Goal: Task Accomplishment & Management: Manage account settings

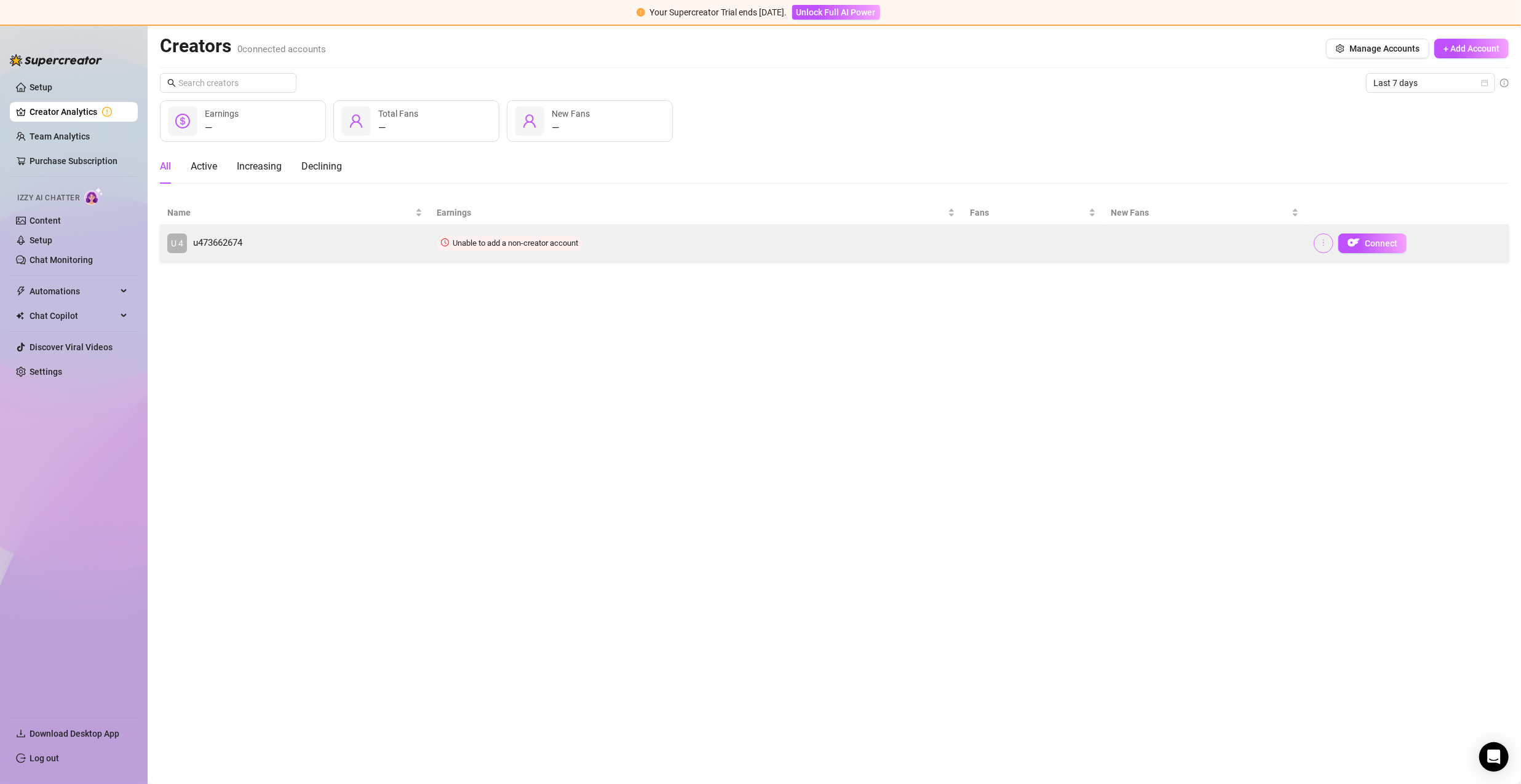
click at [1320, 242] on icon "more" at bounding box center [1323, 242] width 9 height 9
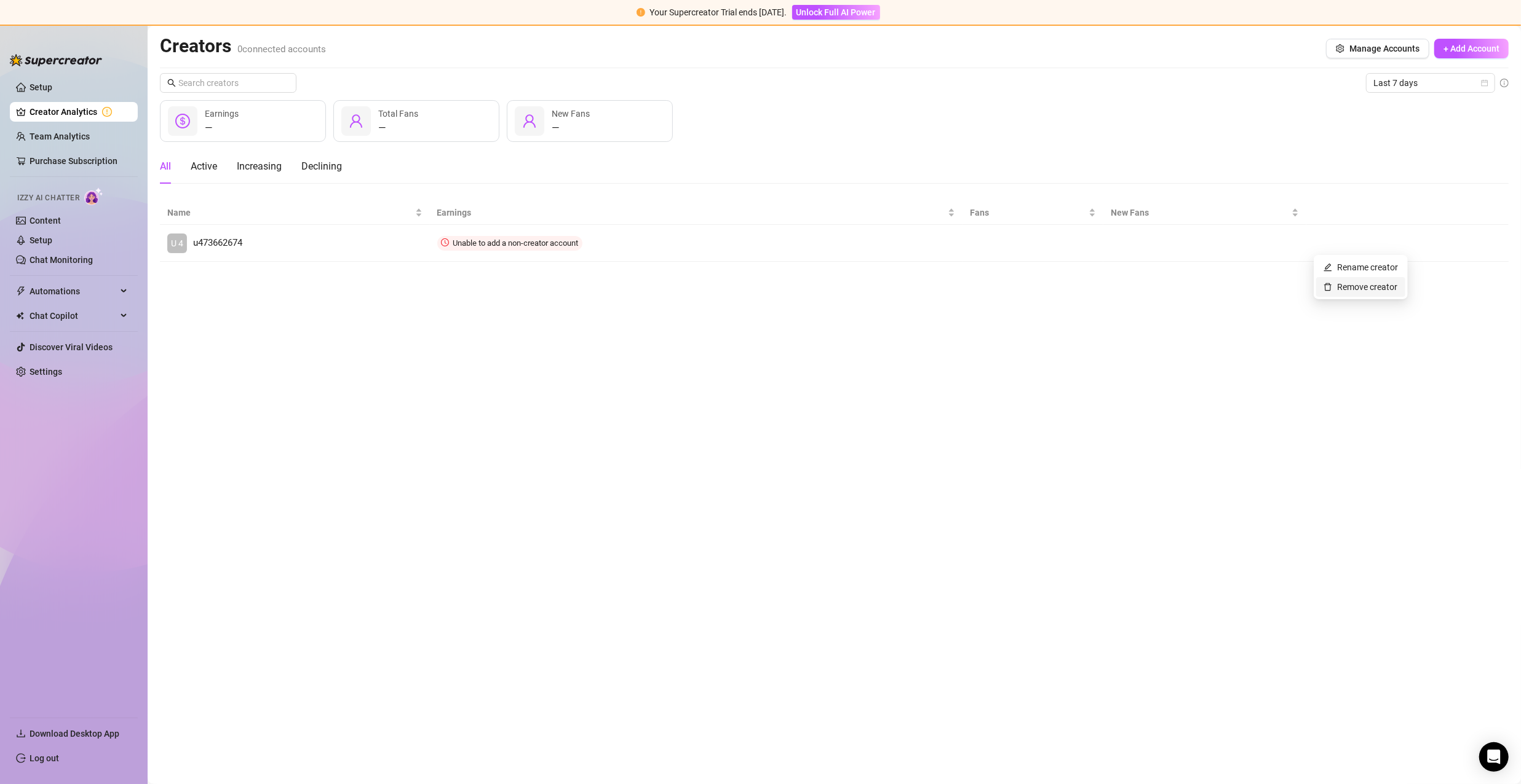
click at [1335, 283] on link "Remove creator" at bounding box center [1360, 287] width 74 height 10
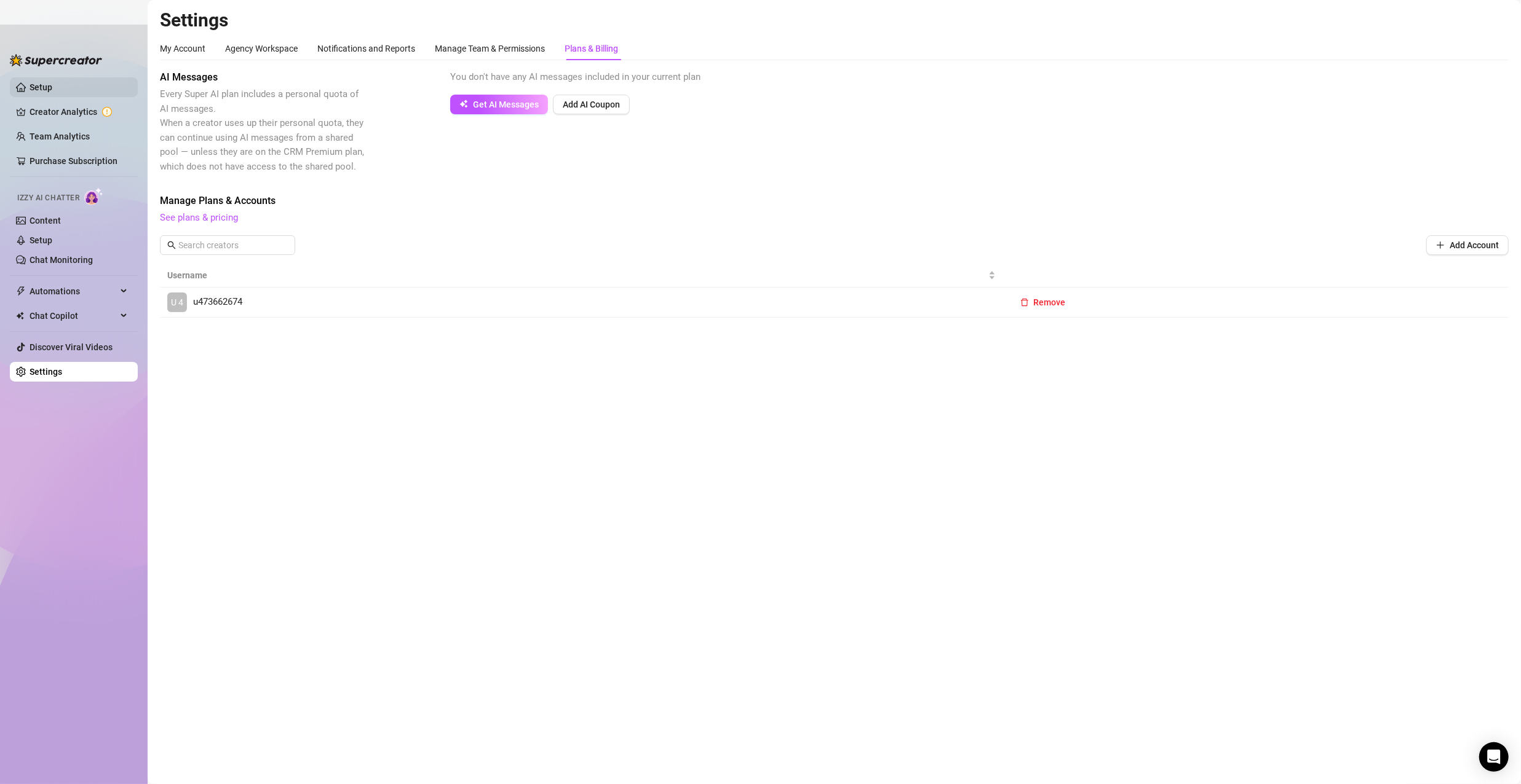
click at [53, 85] on link "Setup" at bounding box center [41, 87] width 23 height 10
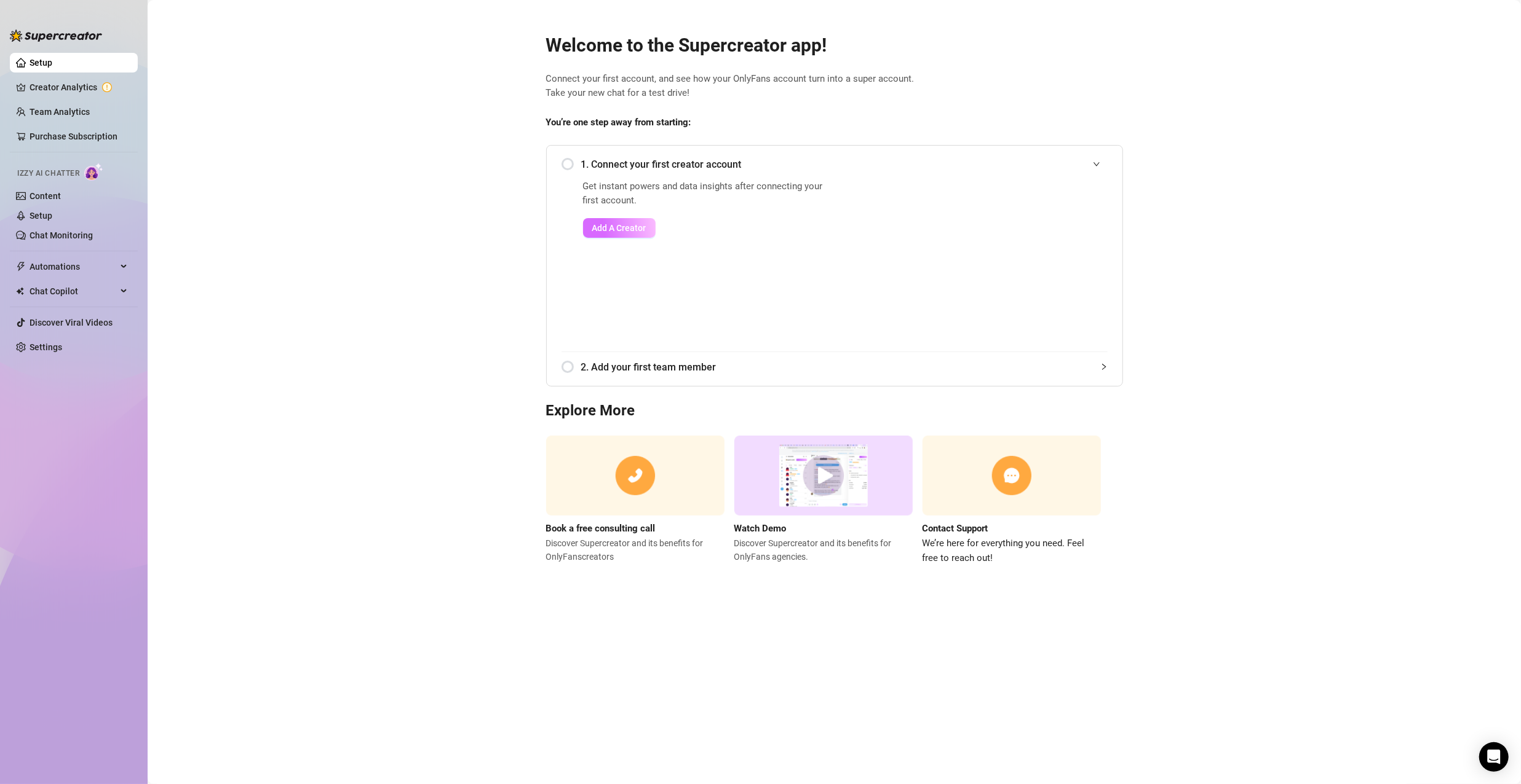
click at [618, 230] on span "Add A Creator" at bounding box center [619, 228] width 54 height 10
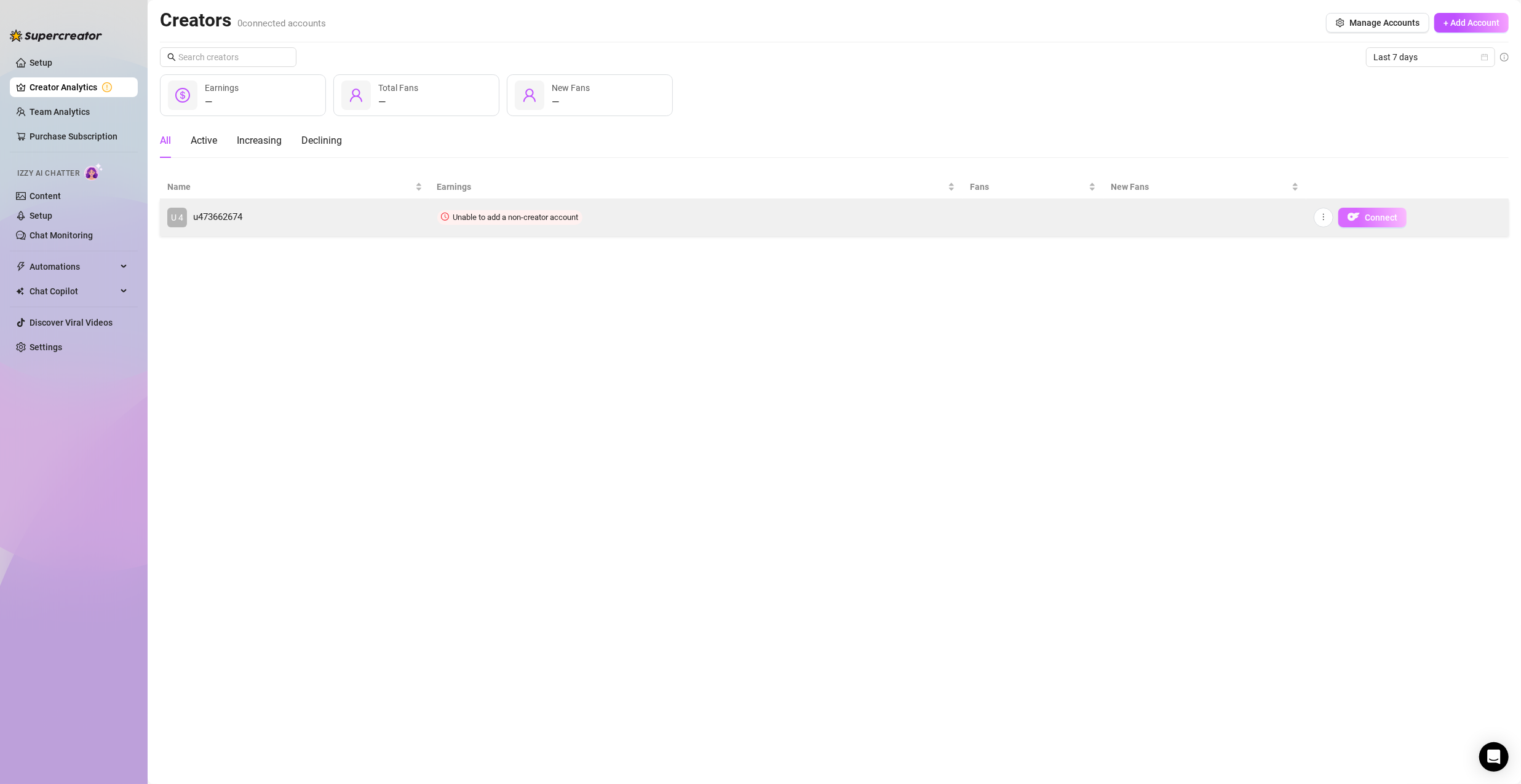
click at [1343, 219] on button "Connect" at bounding box center [1372, 217] width 68 height 20
click at [1370, 225] on button "Connect" at bounding box center [1372, 217] width 68 height 20
click at [1367, 222] on button "Connect" at bounding box center [1372, 217] width 68 height 20
click at [1316, 216] on button "button" at bounding box center [1323, 217] width 20 height 20
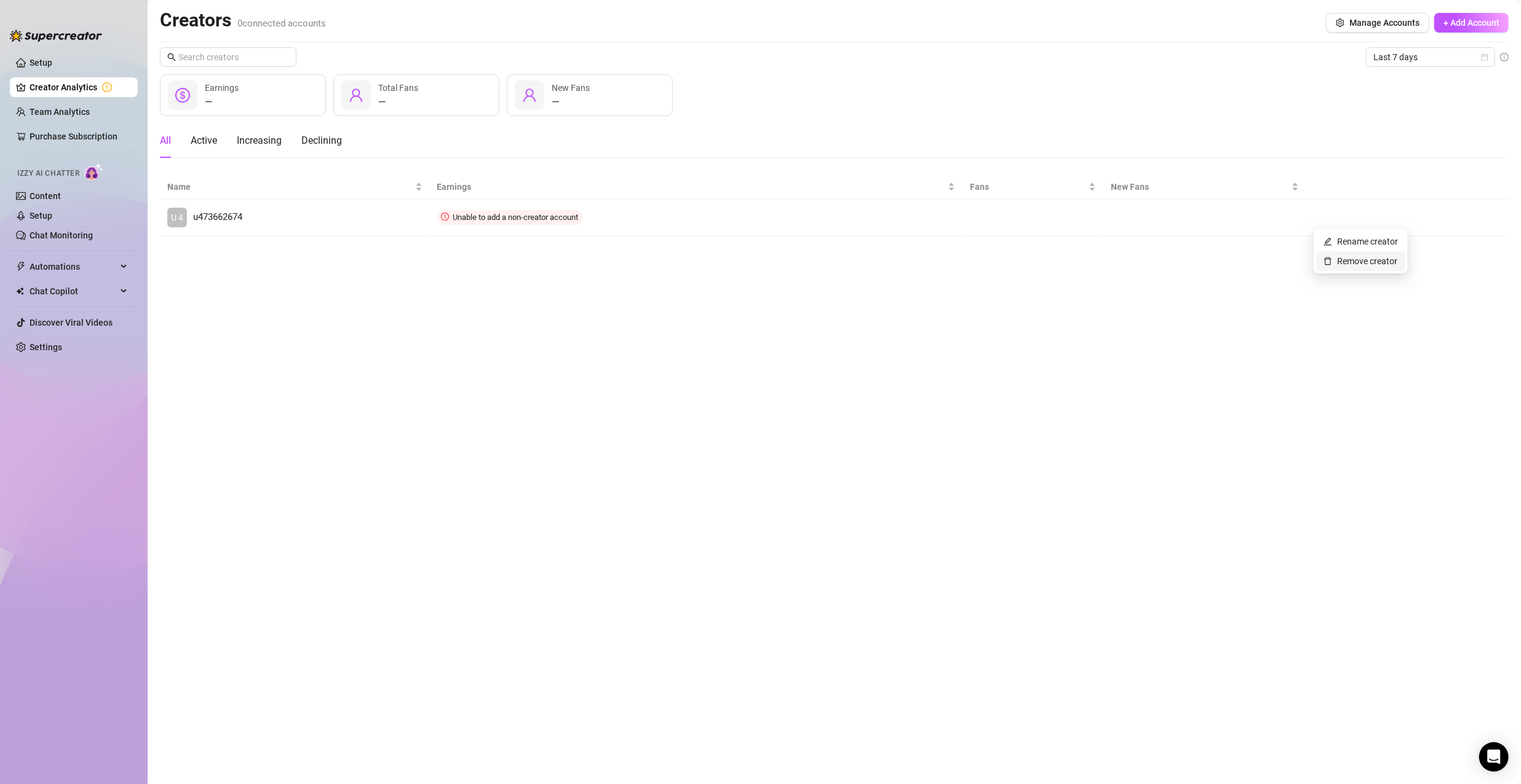
click at [1329, 266] on link "Remove creator" at bounding box center [1360, 261] width 74 height 10
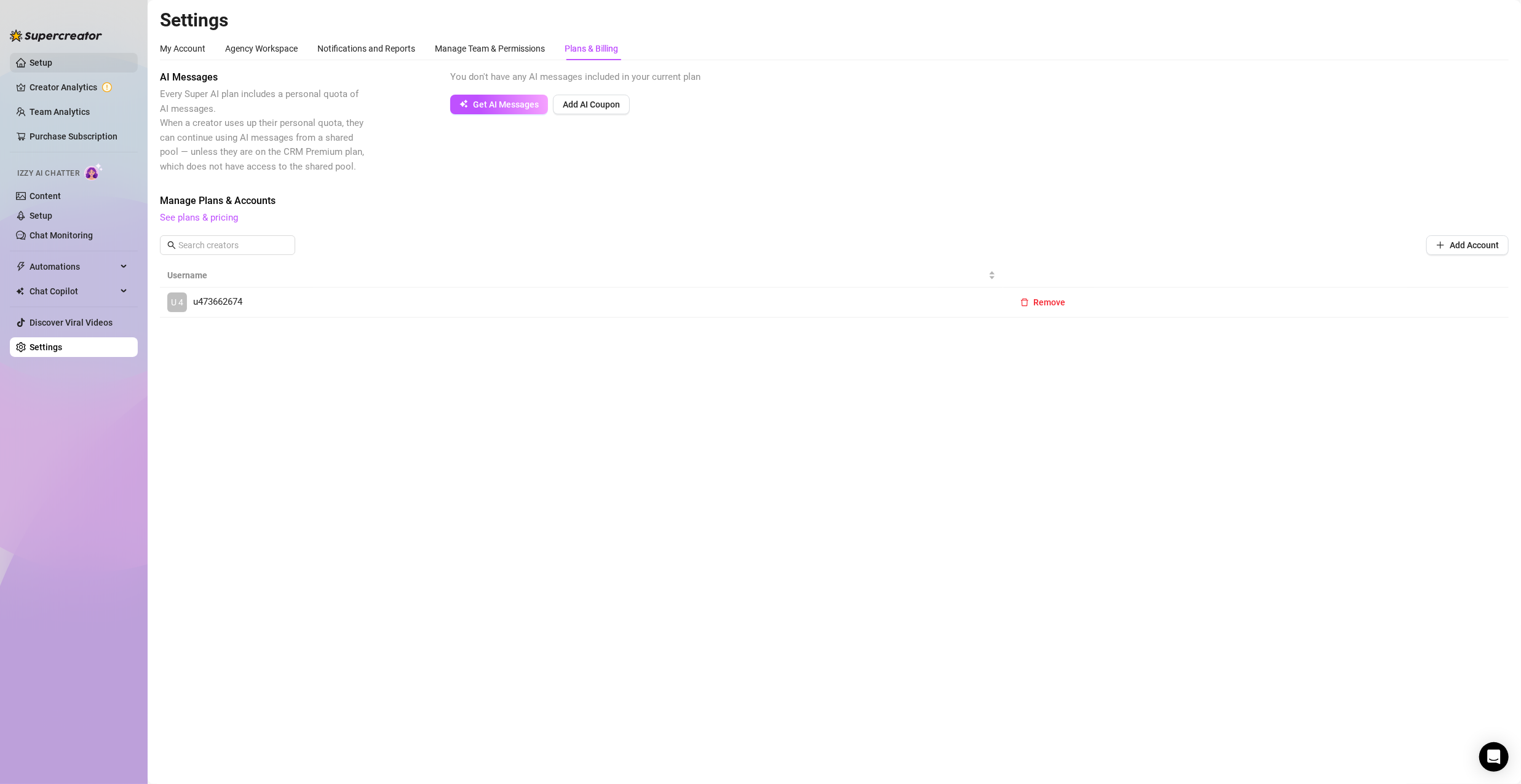
click at [53, 67] on link "Setup" at bounding box center [41, 63] width 23 height 10
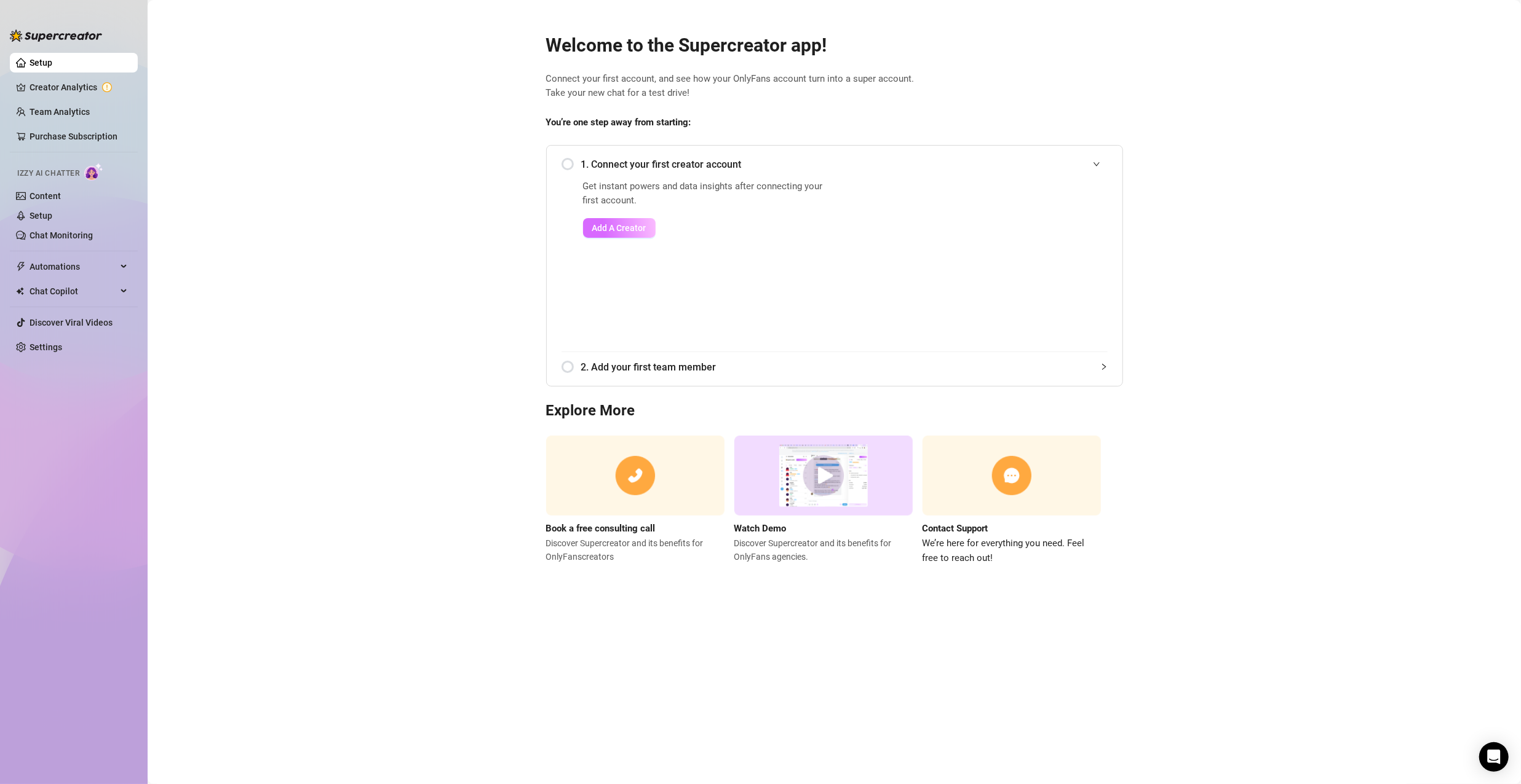
click at [596, 225] on span "Add A Creator" at bounding box center [619, 228] width 54 height 10
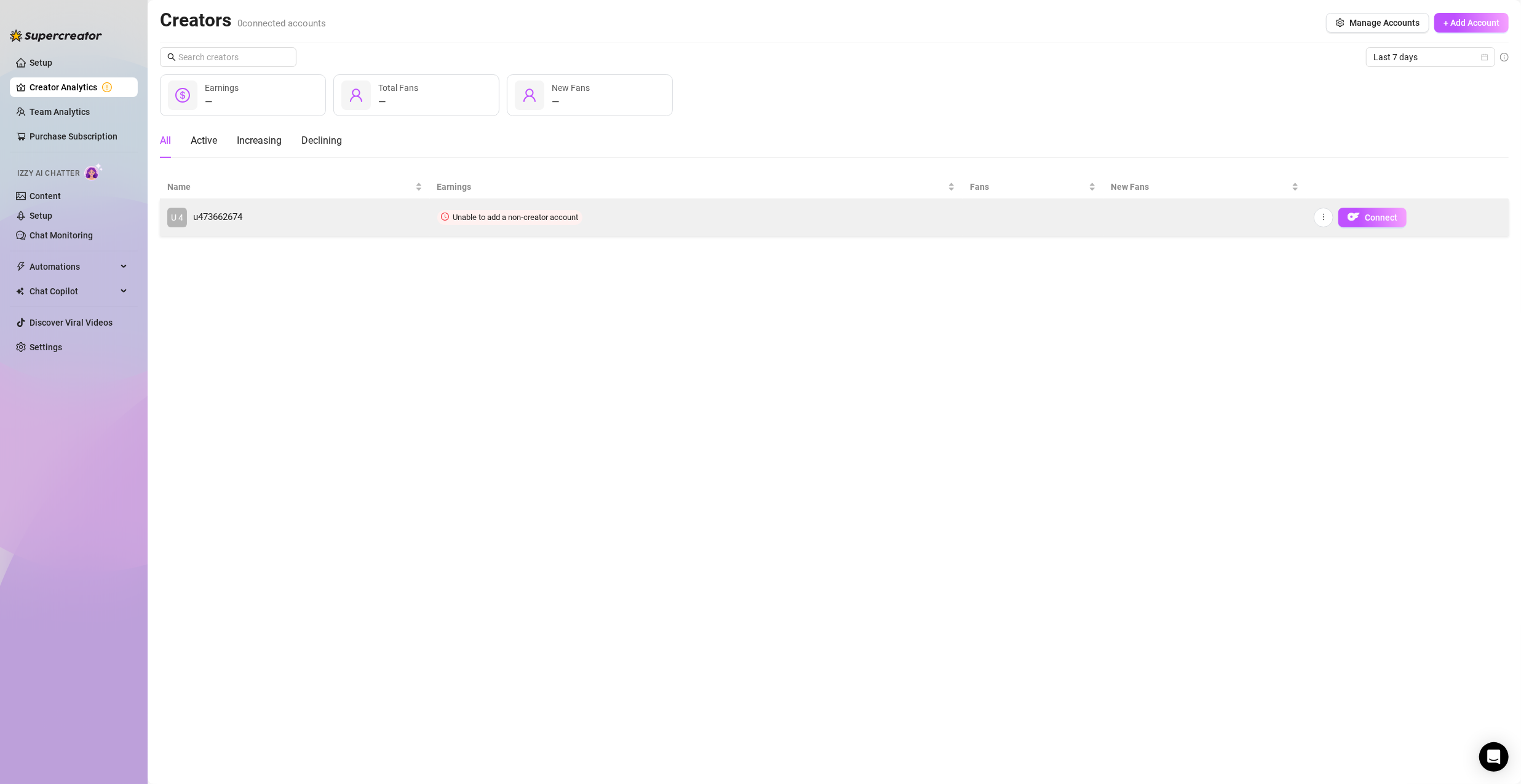
click at [234, 223] on span "u473662674" at bounding box center [217, 217] width 49 height 15
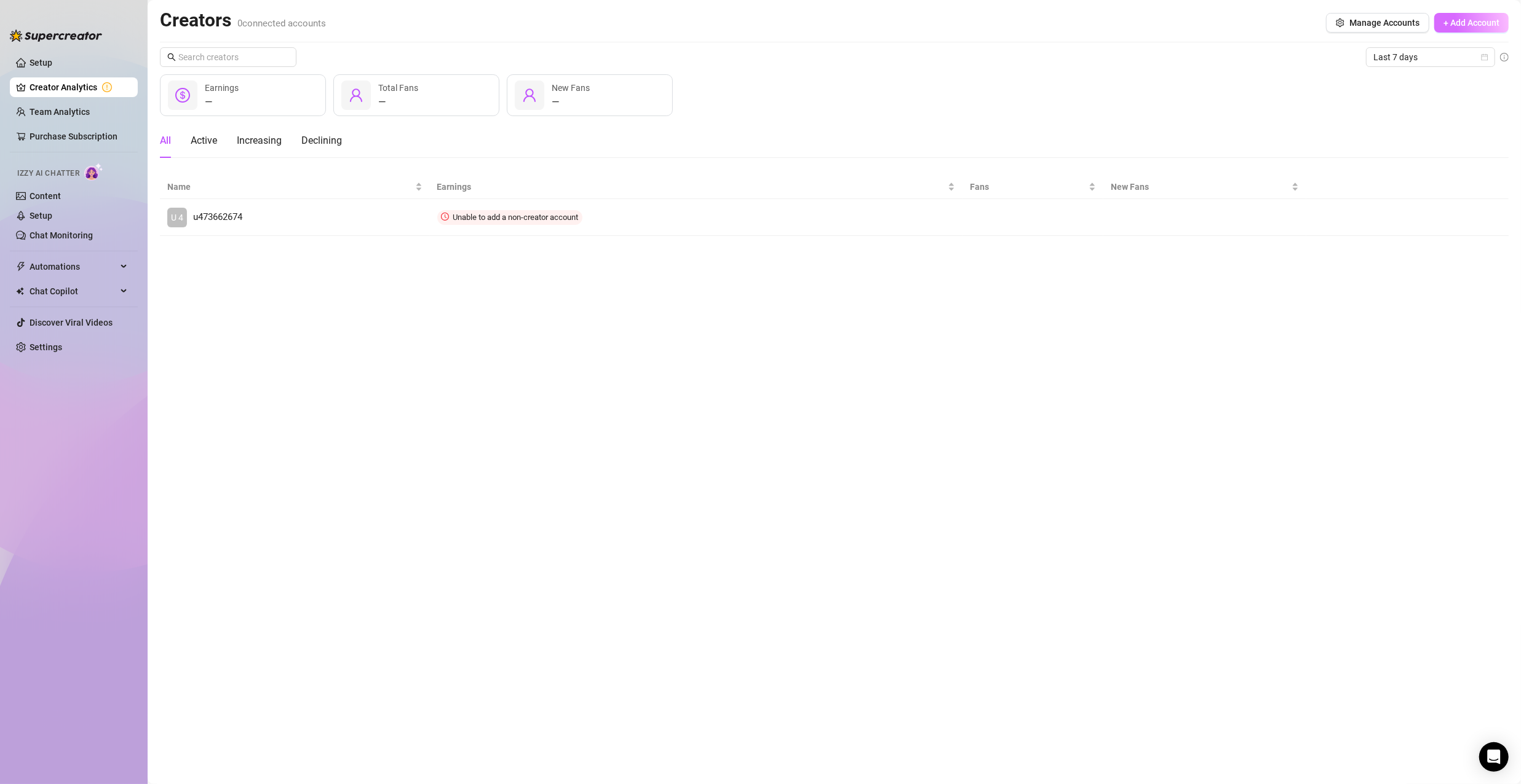
click at [1476, 26] on span "+ Add Account" at bounding box center [1471, 22] width 56 height 10
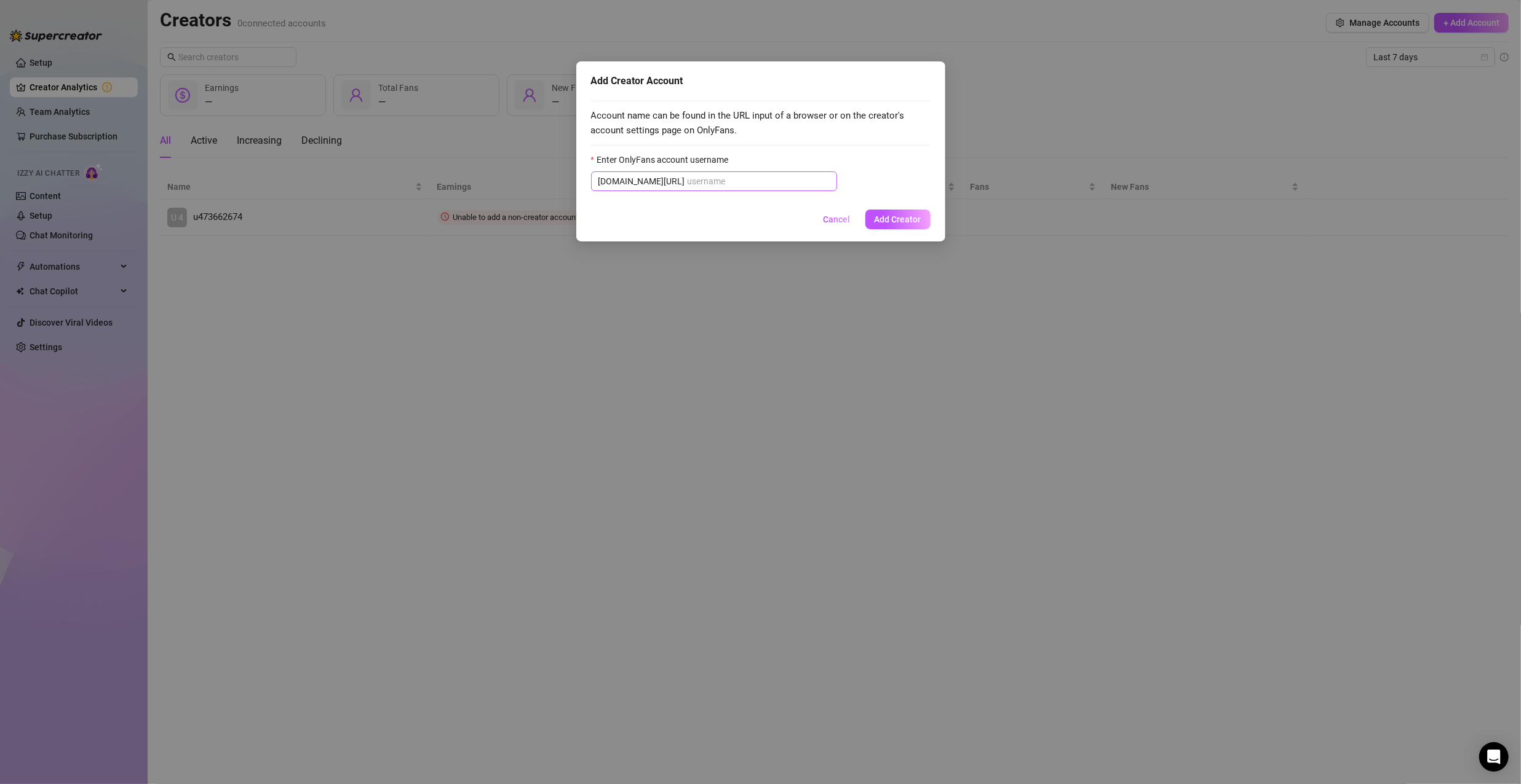
click at [792, 188] on span "[DOMAIN_NAME][URL]" at bounding box center [714, 181] width 246 height 20
paste input "[EMAIL_ADDRESS][DOMAIN_NAME]"
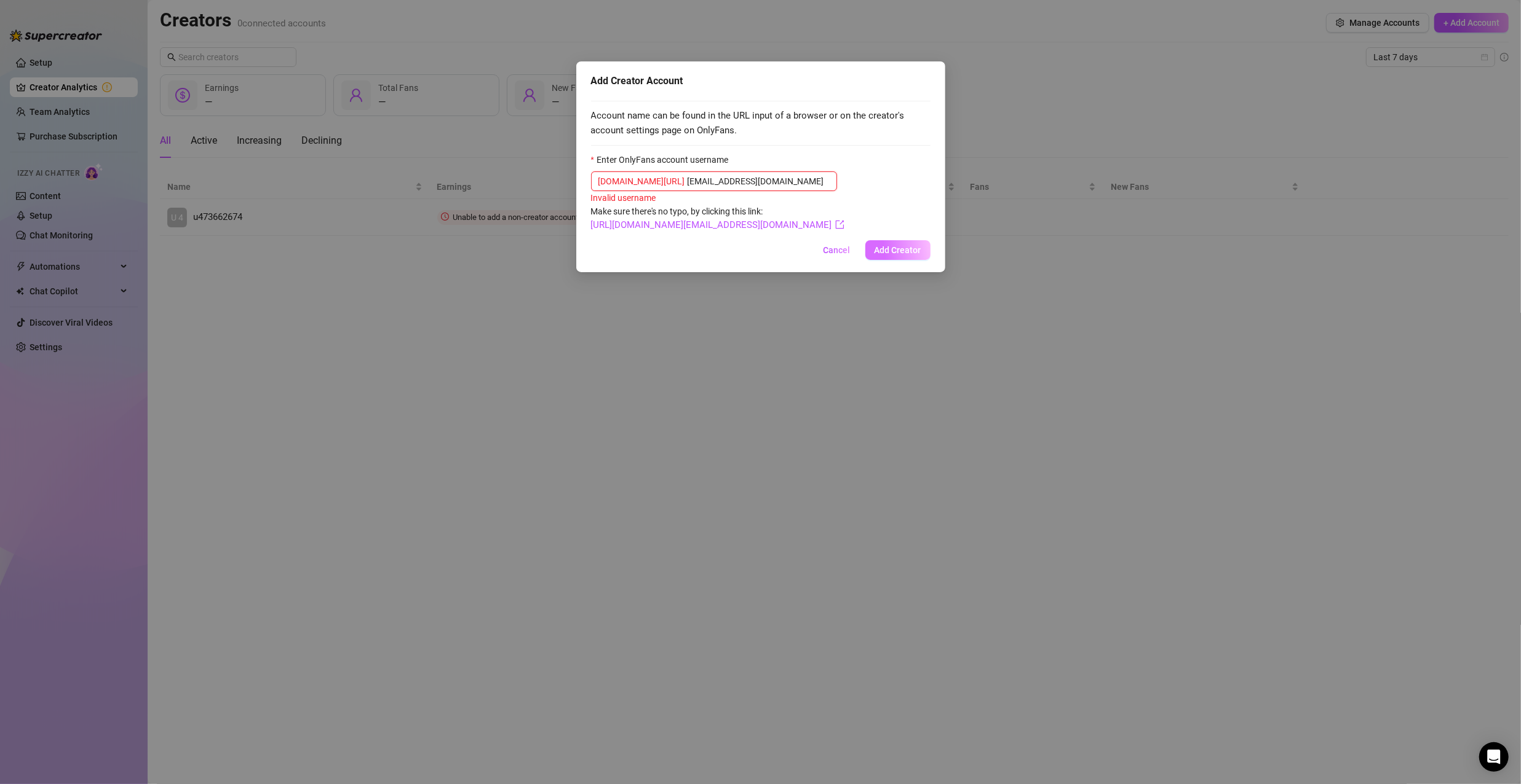
type input "[EMAIL_ADDRESS][DOMAIN_NAME]"
click at [887, 246] on span "Add Creator" at bounding box center [898, 250] width 46 height 10
click at [832, 246] on span "Cancel" at bounding box center [837, 250] width 27 height 10
